Goal: Task Accomplishment & Management: Manage account settings

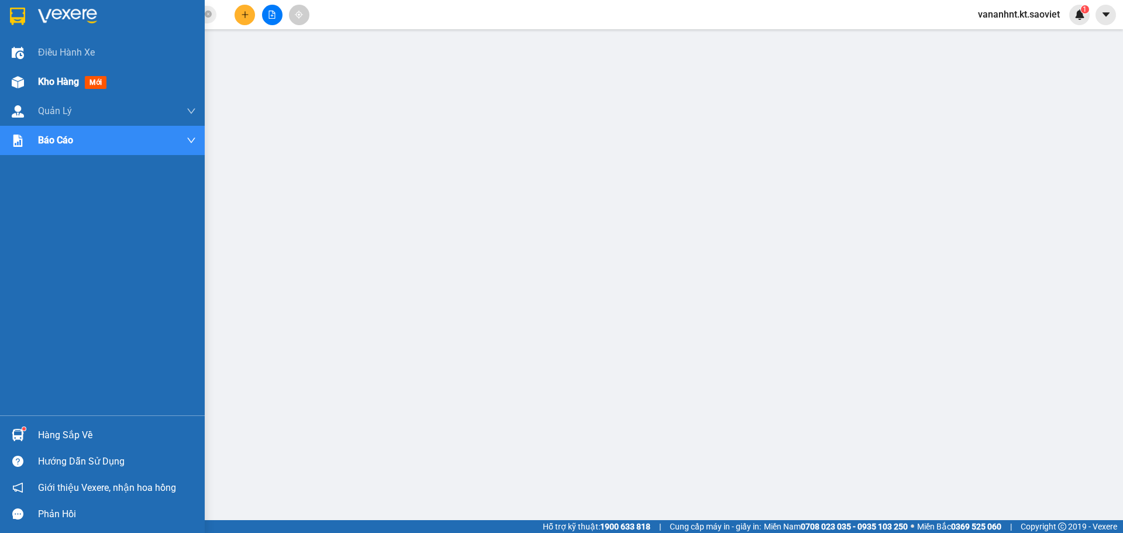
click at [53, 77] on span "Kho hàng" at bounding box center [58, 81] width 41 height 11
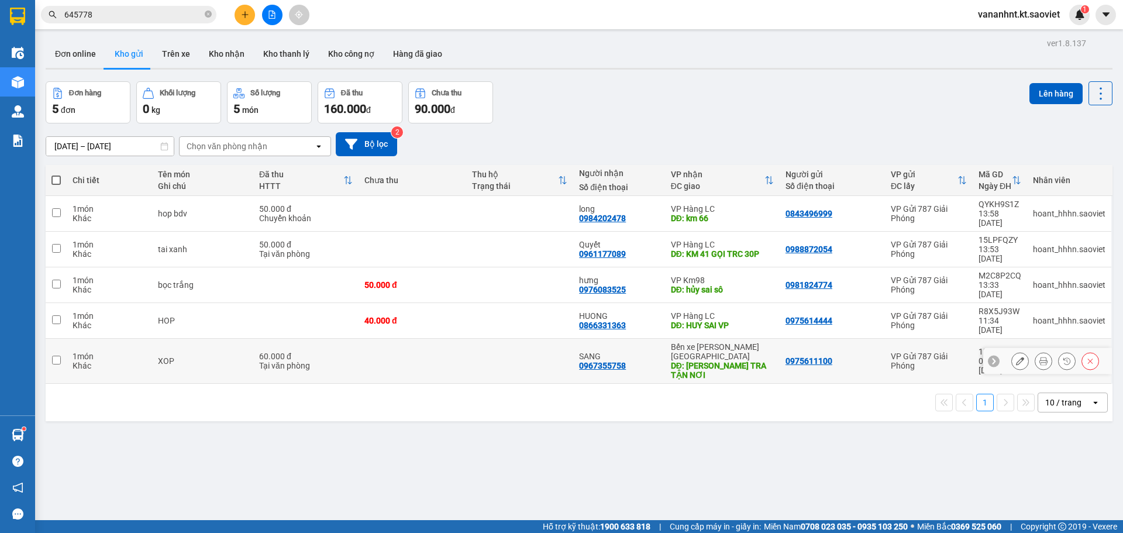
click at [1076, 352] on div at bounding box center [1056, 361] width 88 height 18
click at [1082, 351] on button at bounding box center [1090, 361] width 16 height 20
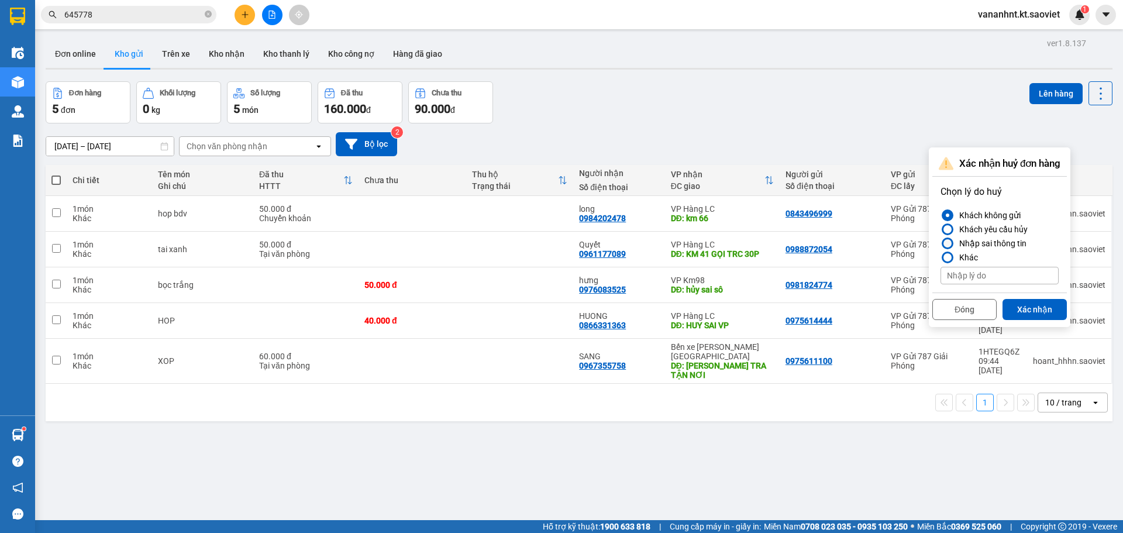
click at [982, 242] on div "Nhập sai thông tin" at bounding box center [991, 243] width 72 height 14
click at [941, 243] on input "Nhập sai thông tin" at bounding box center [941, 243] width 0 height 0
click at [1030, 304] on button "Xác nhận" at bounding box center [1035, 309] width 64 height 21
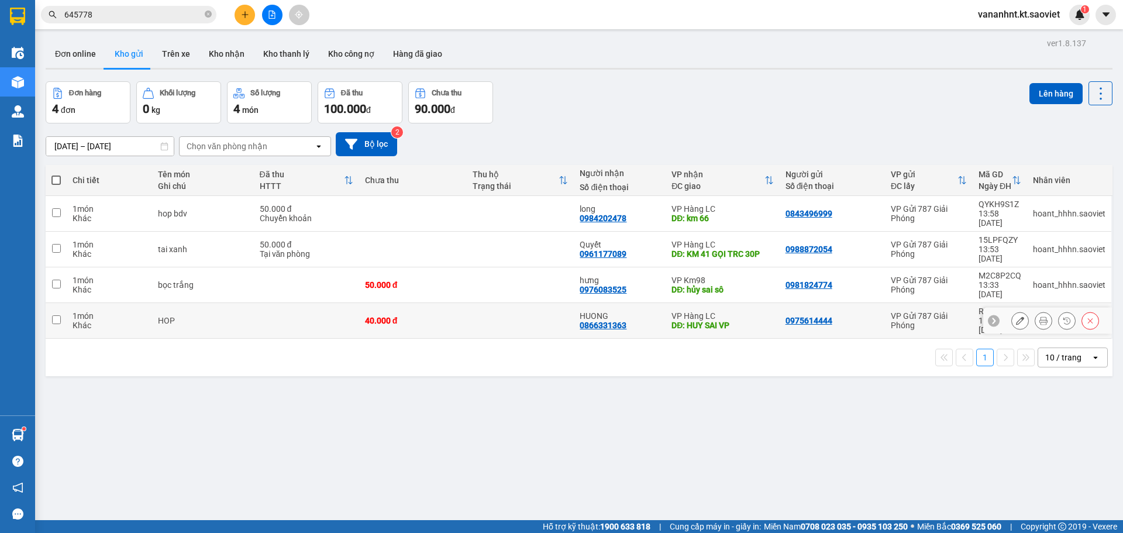
click at [1086, 317] on icon at bounding box center [1090, 321] width 8 height 8
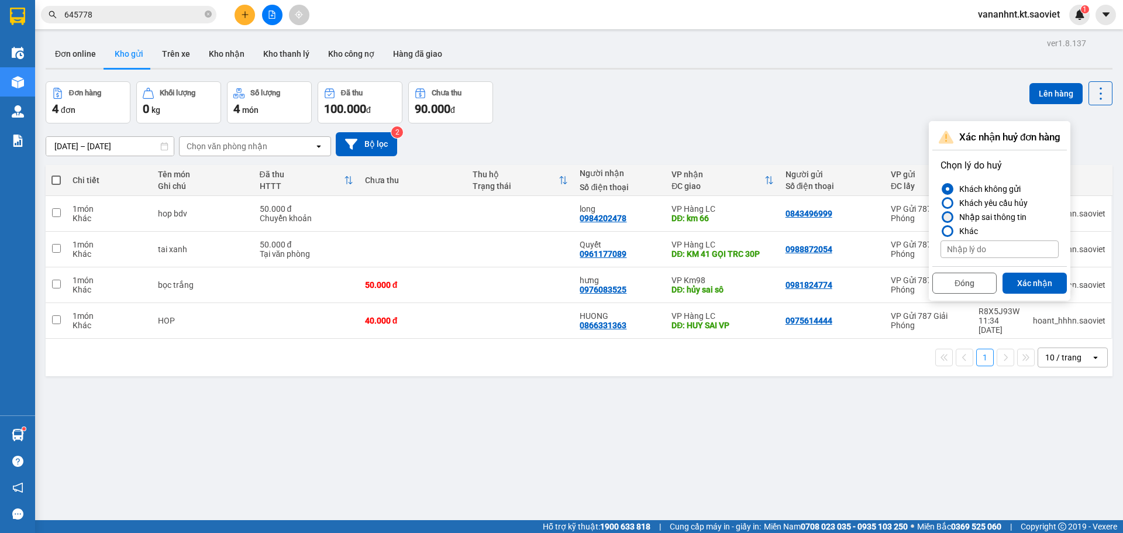
click at [1000, 222] on div "Nhập sai thông tin" at bounding box center [991, 217] width 72 height 14
click at [941, 217] on input "Nhập sai thông tin" at bounding box center [941, 217] width 0 height 0
click at [1018, 278] on button "Xác nhận" at bounding box center [1035, 283] width 64 height 21
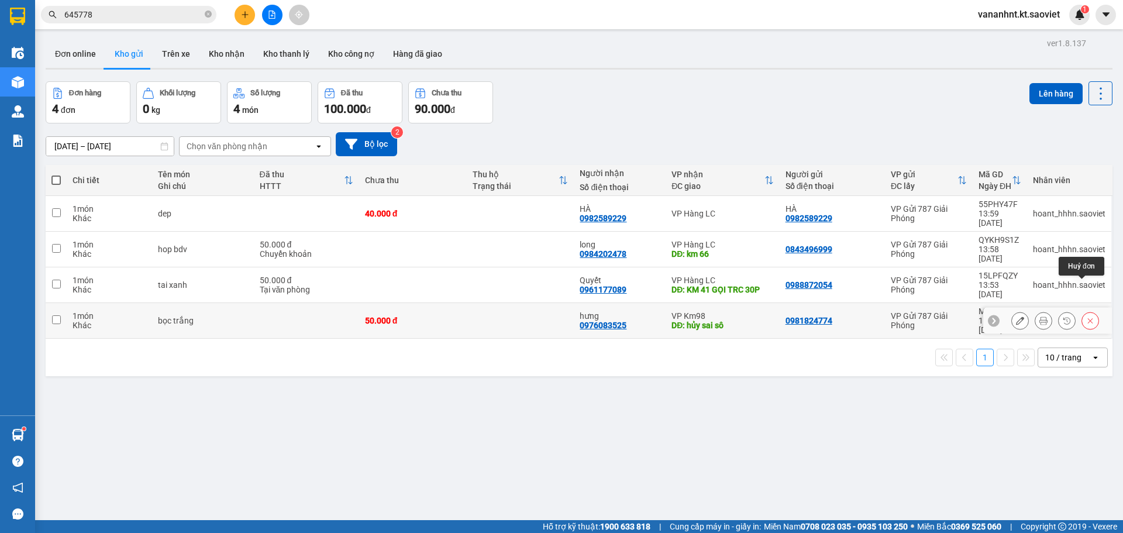
click at [1086, 317] on icon at bounding box center [1090, 321] width 8 height 8
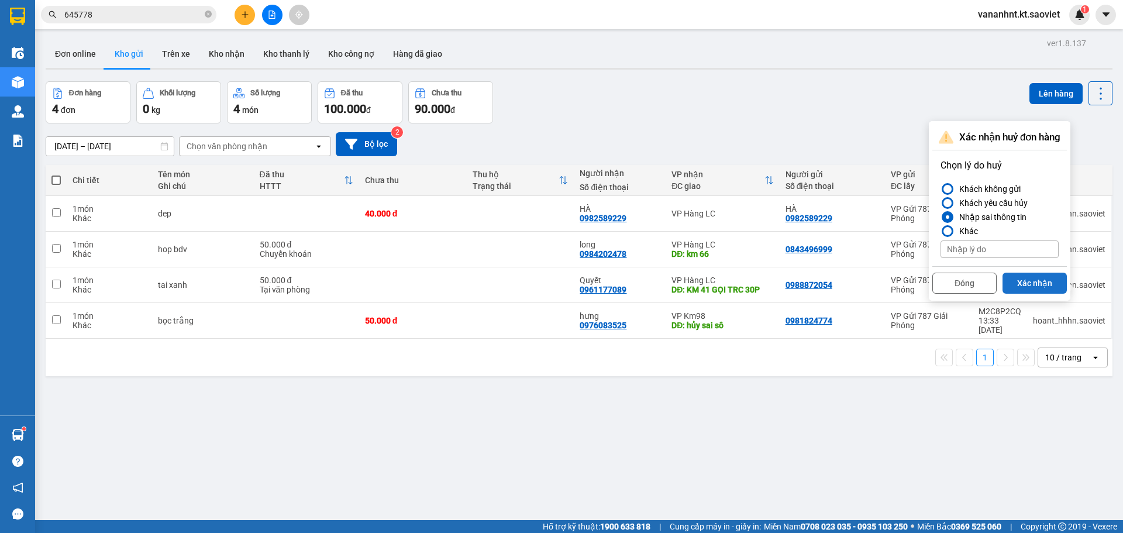
click at [1035, 287] on button "Xác nhận" at bounding box center [1035, 283] width 64 height 21
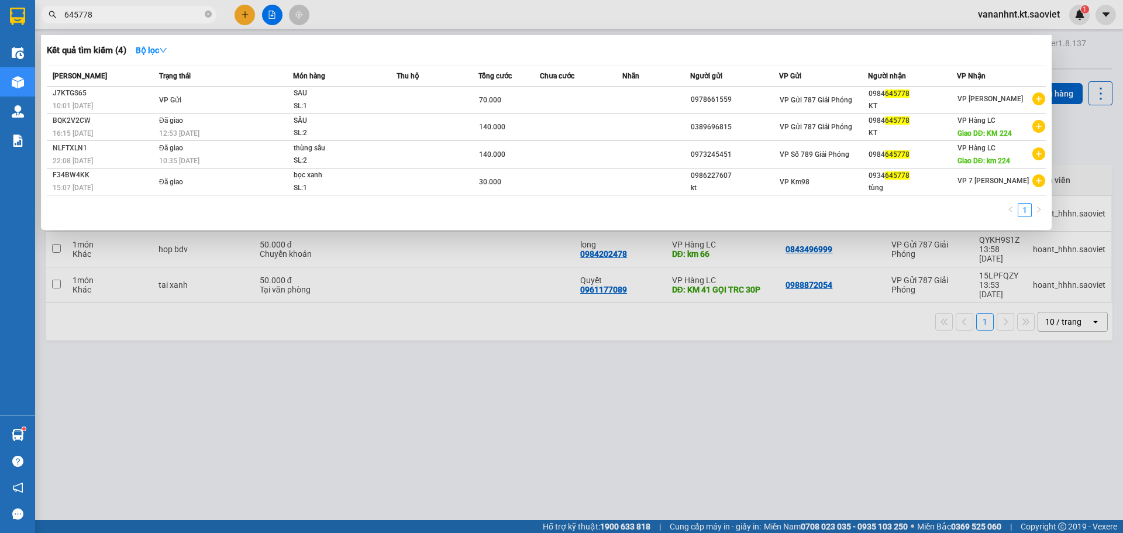
click at [83, 9] on input "645778" at bounding box center [133, 14] width 138 height 13
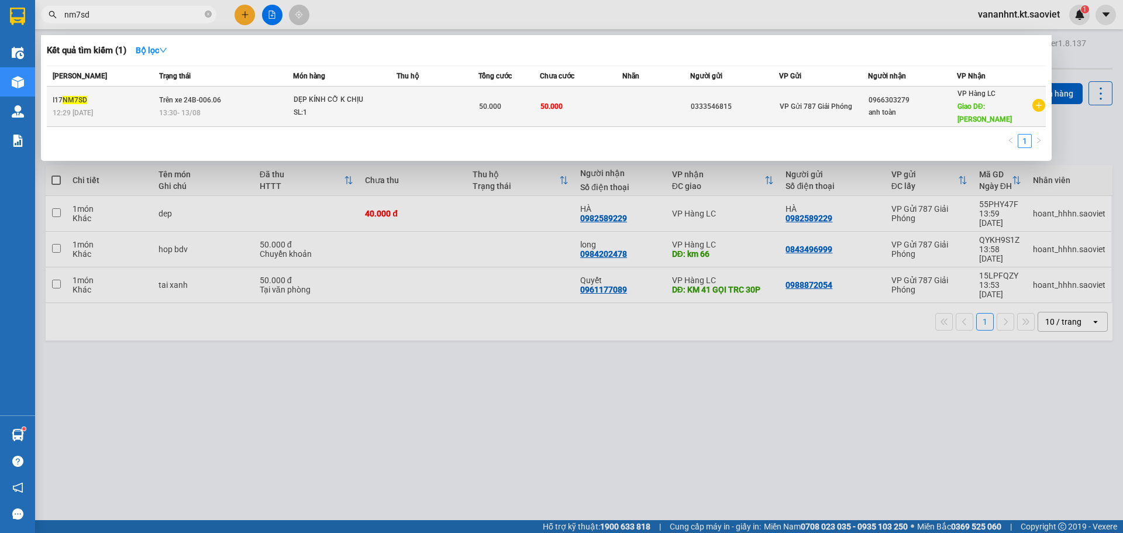
type input "nm7sd"
click at [422, 106] on td at bounding box center [438, 107] width 82 height 40
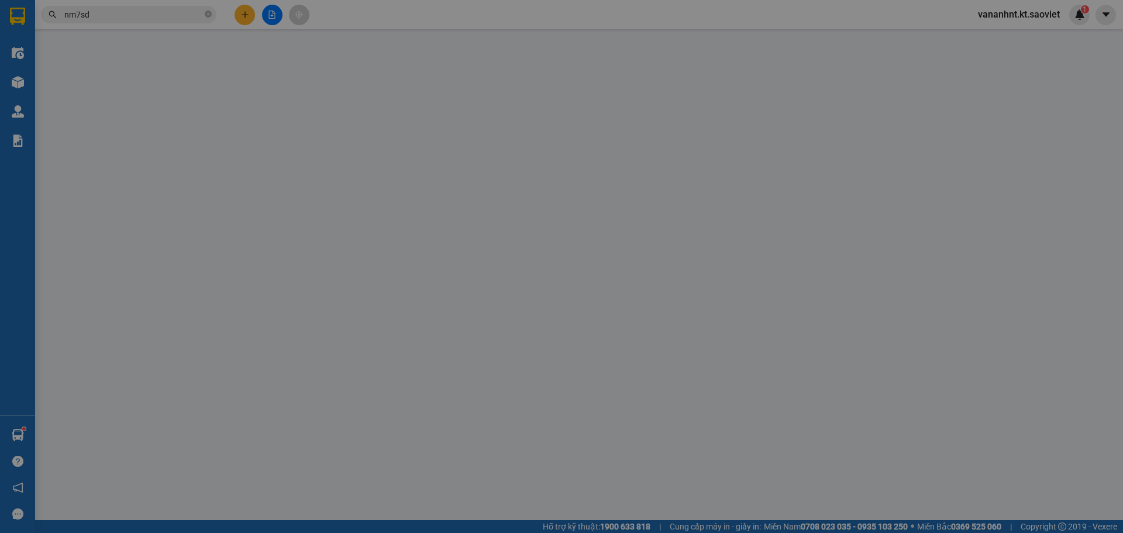
type input "0333546815"
type input "0966303279"
type input "anh toàn"
type input "[PERSON_NAME]"
type input "50.000"
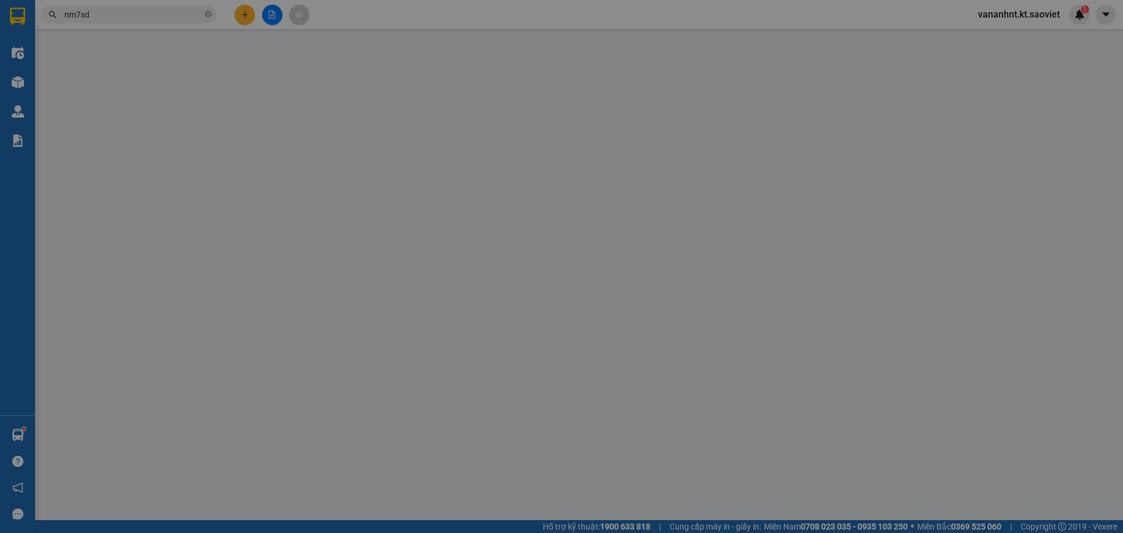
type input "50.000"
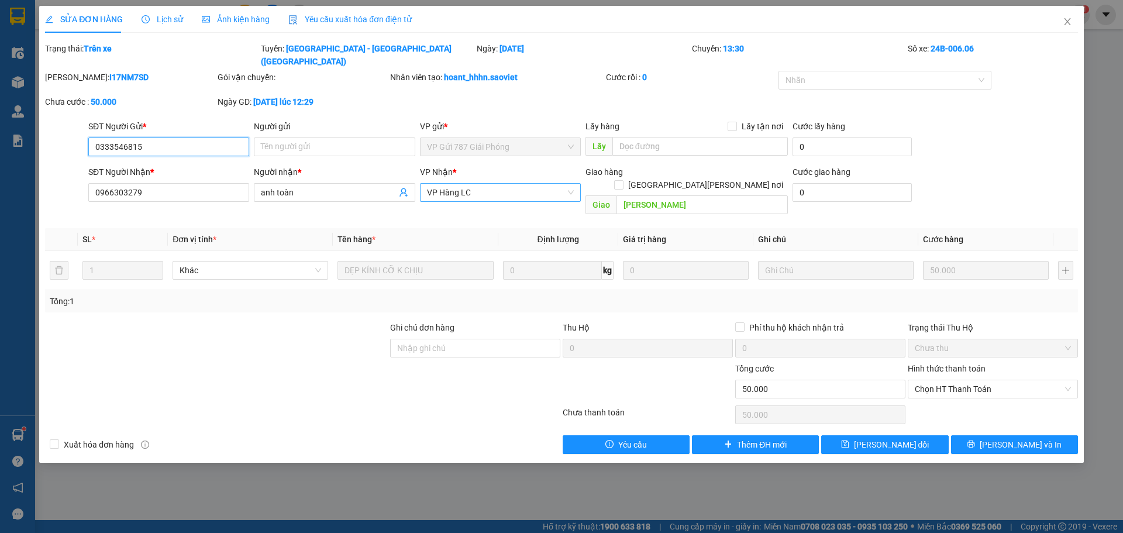
click at [487, 184] on span "VP Hàng LC" at bounding box center [500, 193] width 147 height 18
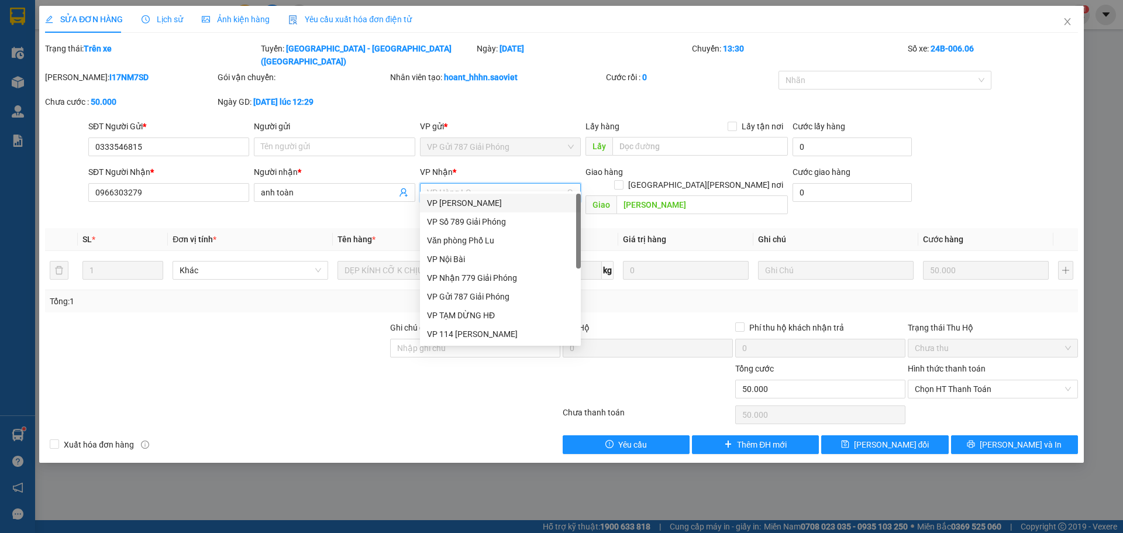
click at [459, 199] on div "VP [PERSON_NAME]" at bounding box center [500, 203] width 147 height 13
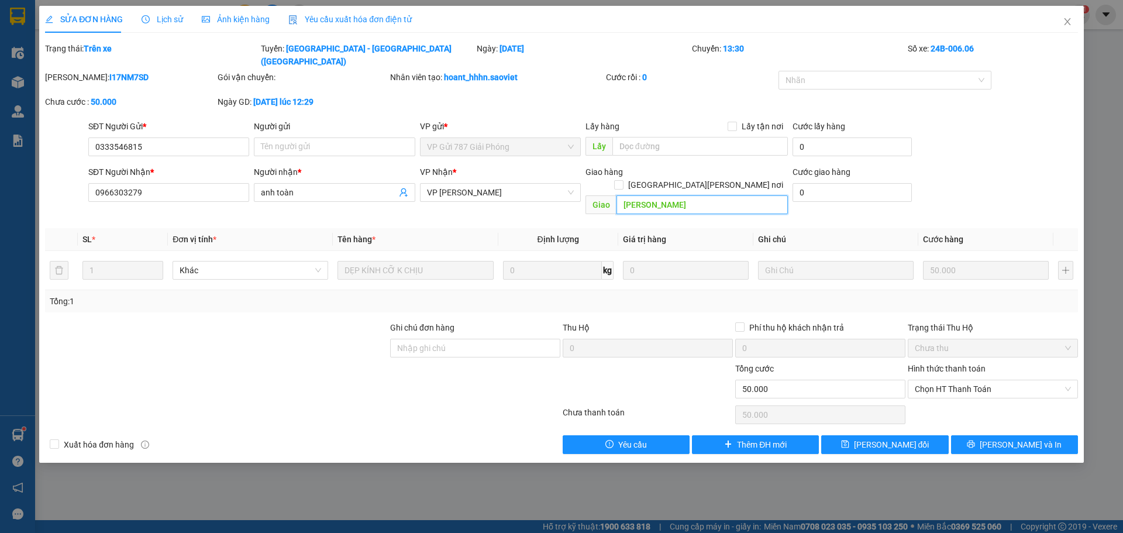
click at [686, 195] on input "[PERSON_NAME]" at bounding box center [702, 204] width 171 height 19
click at [875, 438] on span "[PERSON_NAME] đổi" at bounding box center [891, 444] width 75 height 13
